Goal: Transaction & Acquisition: Purchase product/service

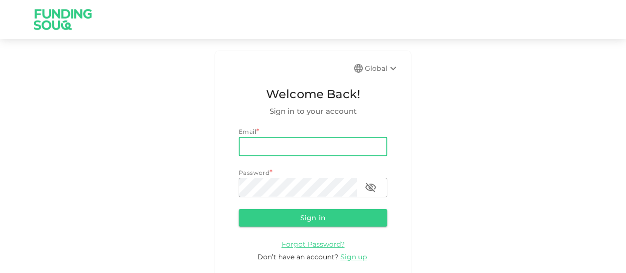
click at [251, 147] on input "email" at bounding box center [313, 147] width 149 height 20
type input "amirgujer1@gmail.com"
click at [281, 220] on button "Sign in" at bounding box center [313, 218] width 149 height 18
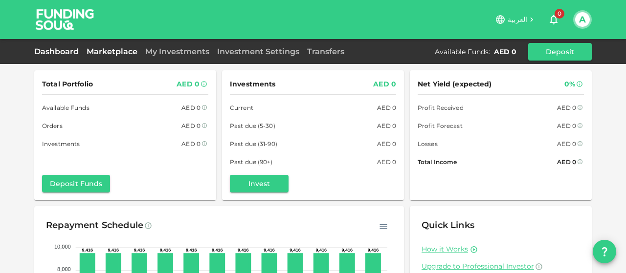
click at [107, 50] on link "Marketplace" at bounding box center [112, 51] width 59 height 9
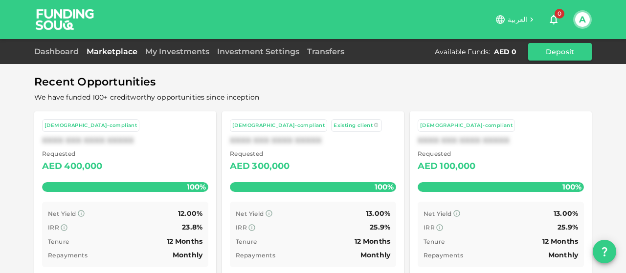
scroll to position [88, 0]
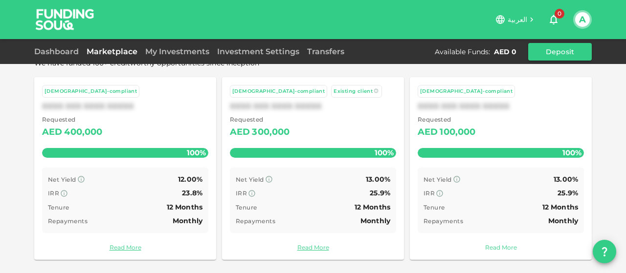
click at [491, 248] on link "Read More" at bounding box center [500, 247] width 166 height 9
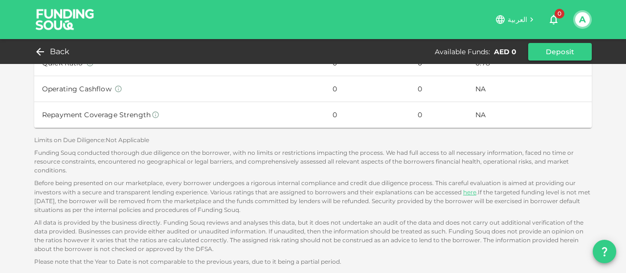
scroll to position [436, 0]
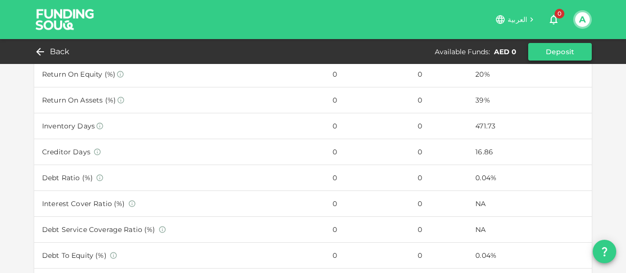
click at [542, 50] on button "Deposit" at bounding box center [560, 52] width 64 height 18
